Goal: Task Accomplishment & Management: Use online tool/utility

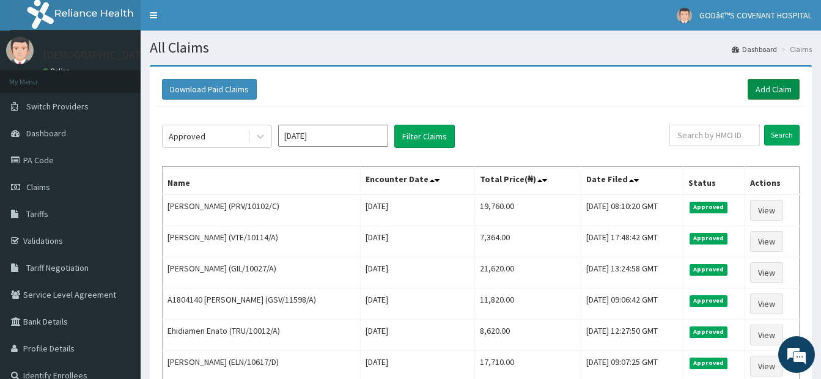
click at [783, 86] on link "Add Claim" at bounding box center [774, 89] width 52 height 21
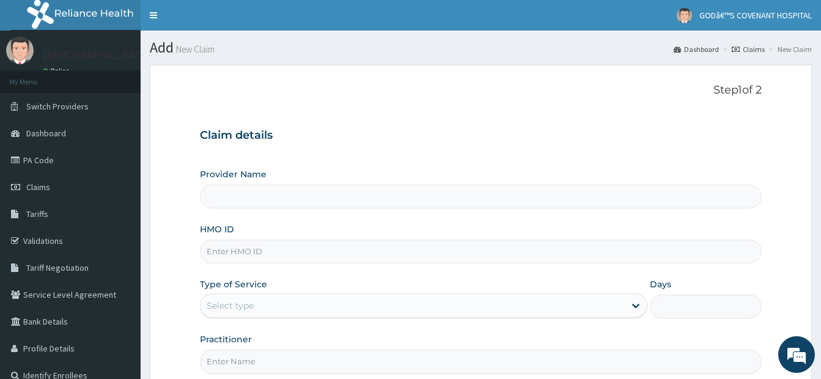
click at [256, 251] on input "HMO ID" at bounding box center [481, 252] width 562 height 24
click at [49, 163] on link "PA Code" at bounding box center [70, 160] width 141 height 27
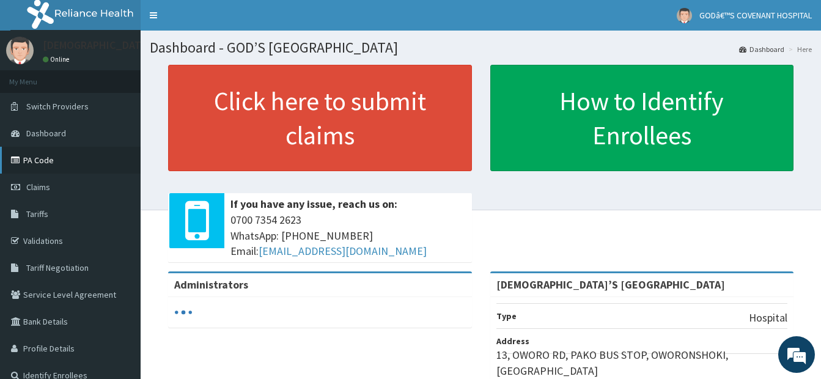
click at [40, 163] on link "PA Code" at bounding box center [70, 160] width 141 height 27
